Goal: Transaction & Acquisition: Purchase product/service

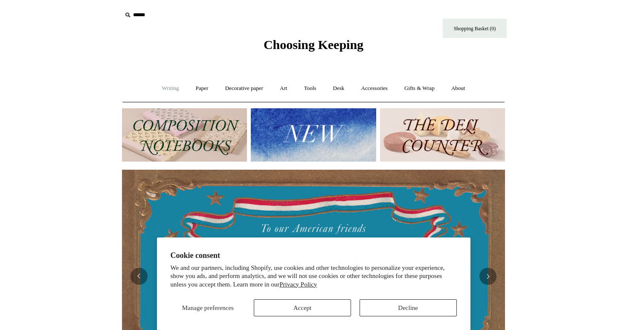
click at [162, 90] on link "Writing +" at bounding box center [170, 88] width 32 height 23
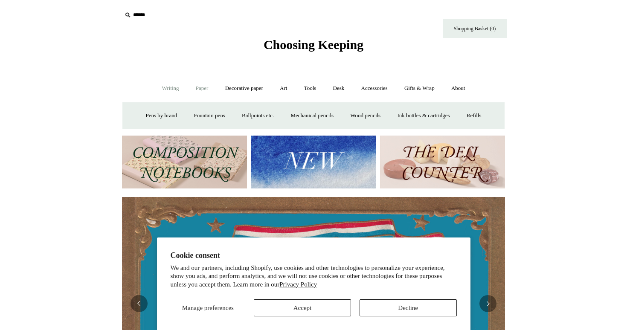
click at [196, 85] on link "Paper +" at bounding box center [202, 88] width 28 height 23
click at [183, 113] on link "Notebooks +" at bounding box center [193, 115] width 39 height 23
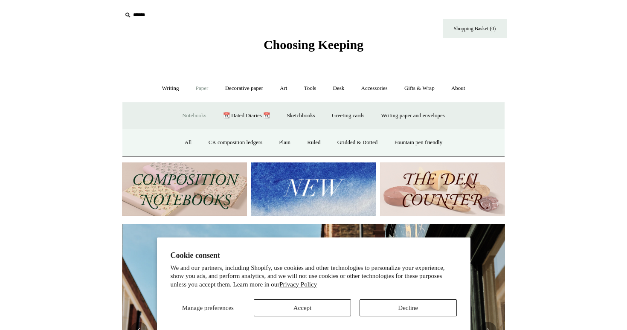
scroll to position [0, 383]
click at [292, 188] on img at bounding box center [313, 188] width 125 height 53
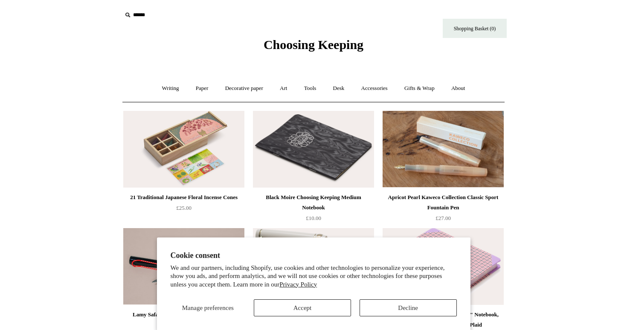
click at [381, 303] on button "Decline" at bounding box center [407, 307] width 97 height 17
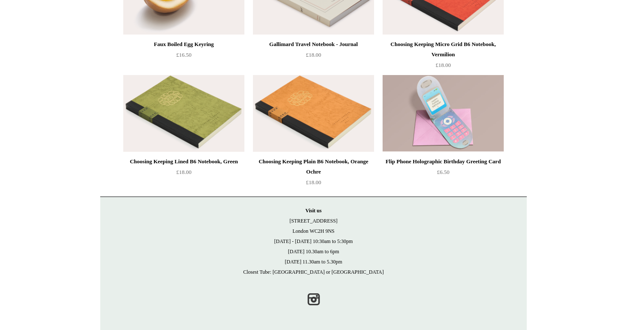
scroll to position [1911, 0]
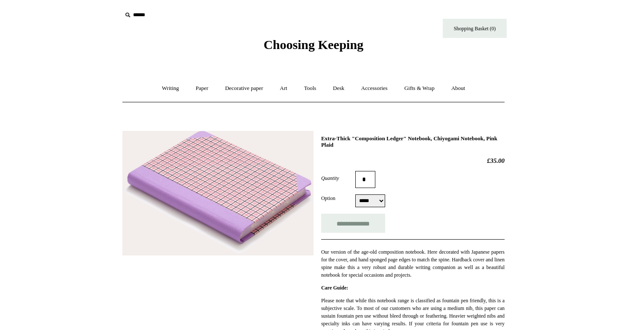
click at [382, 211] on form "**********" at bounding box center [412, 202] width 183 height 62
select select "*****"
click at [265, 200] on img at bounding box center [217, 193] width 191 height 125
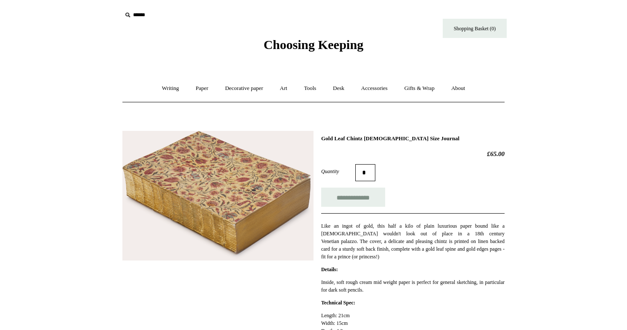
click at [207, 191] on img at bounding box center [217, 196] width 191 height 130
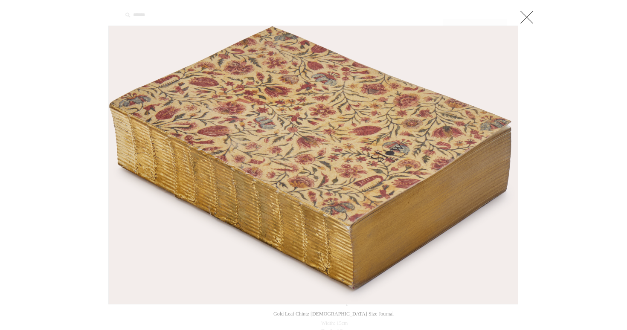
click at [206, 189] on img at bounding box center [313, 165] width 409 height 278
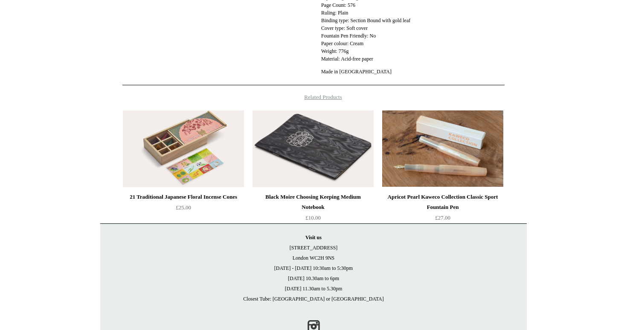
scroll to position [375, 0]
